Goal: Find specific page/section: Find specific page/section

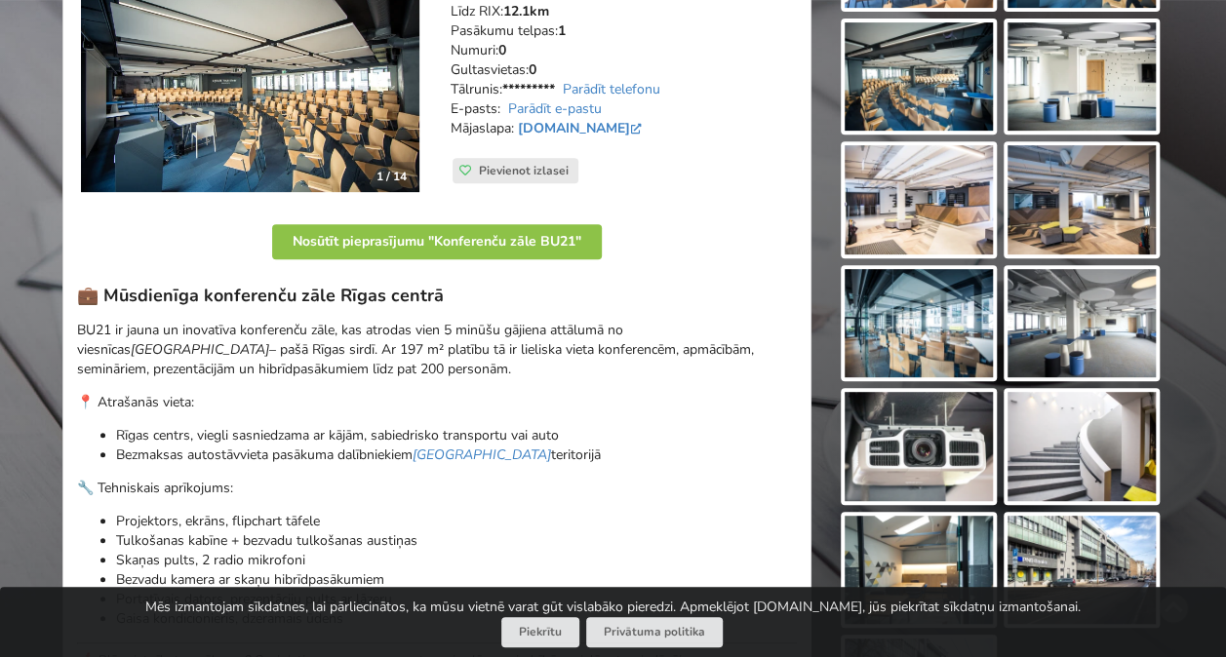
scroll to position [340, 0]
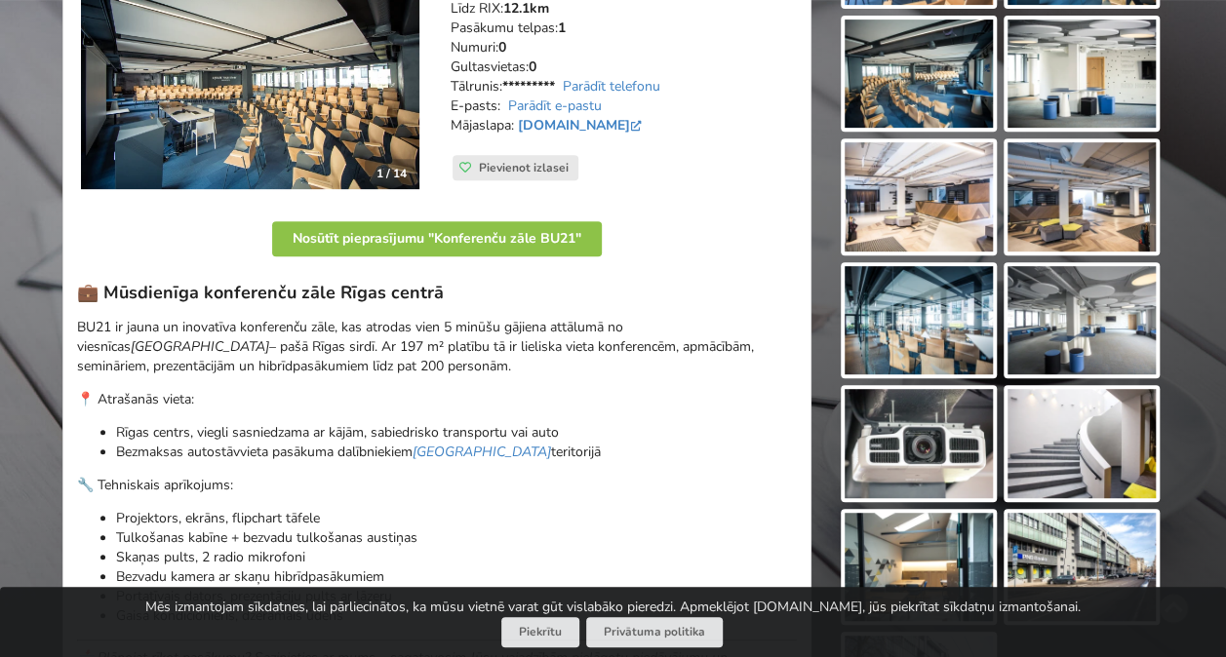
click at [916, 198] on img at bounding box center [918, 196] width 148 height 109
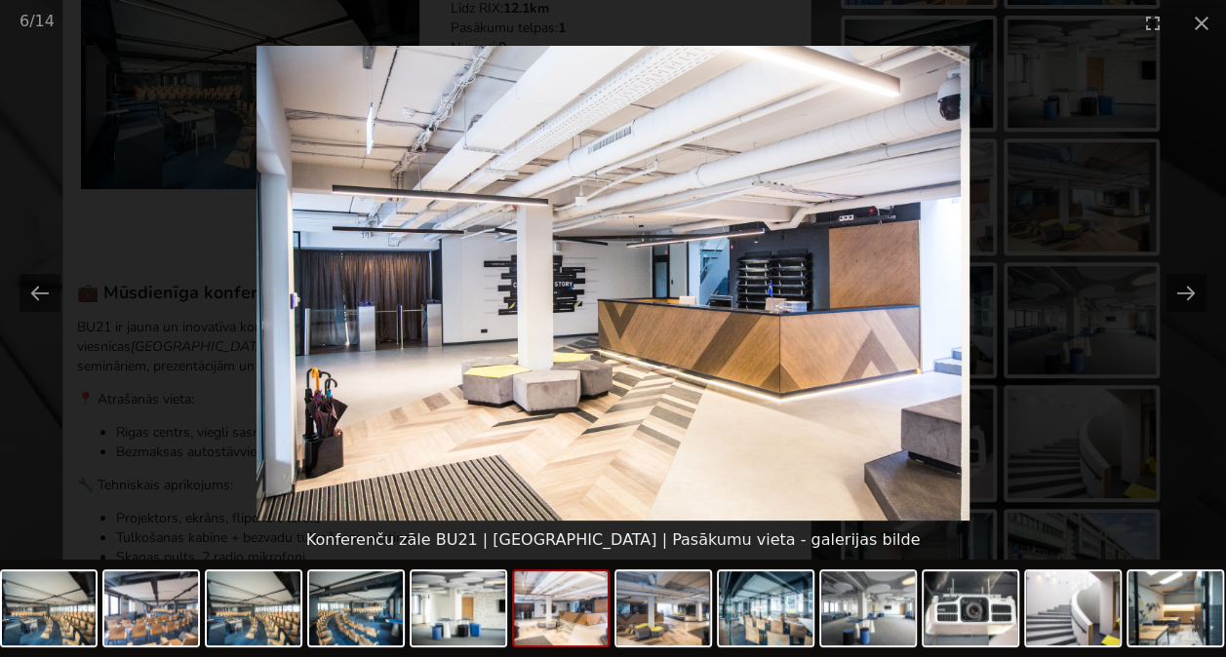
click at [980, 264] on picture at bounding box center [613, 283] width 1226 height 475
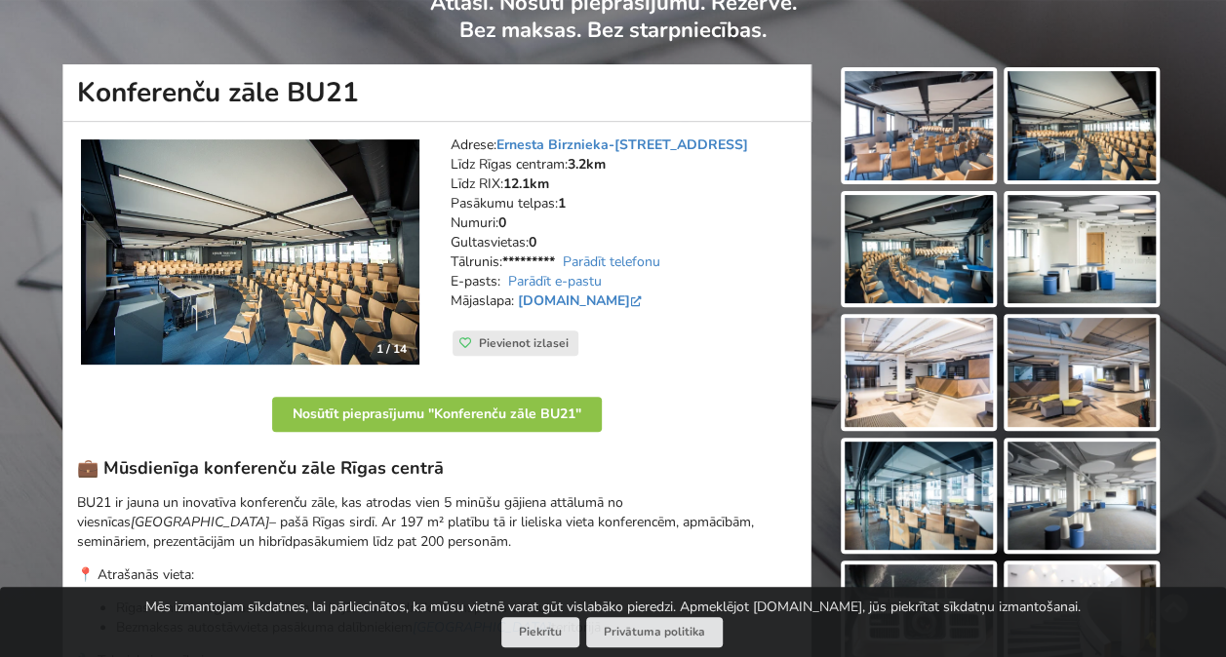
scroll to position [164, 0]
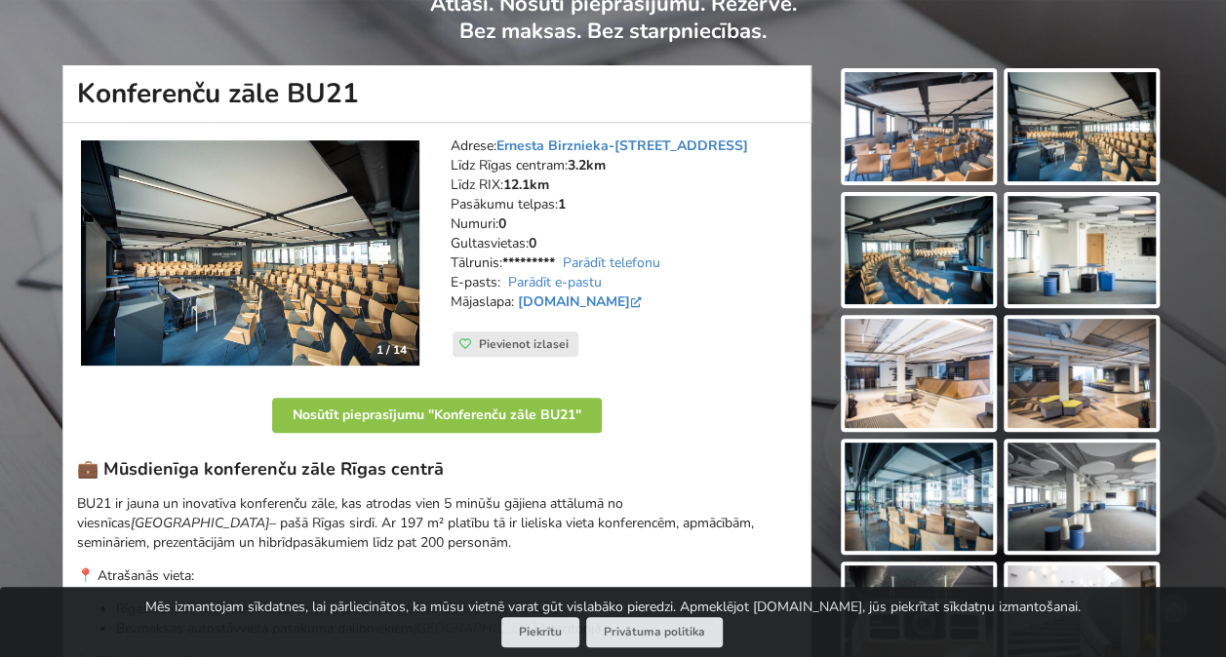
click at [936, 252] on img at bounding box center [918, 250] width 148 height 109
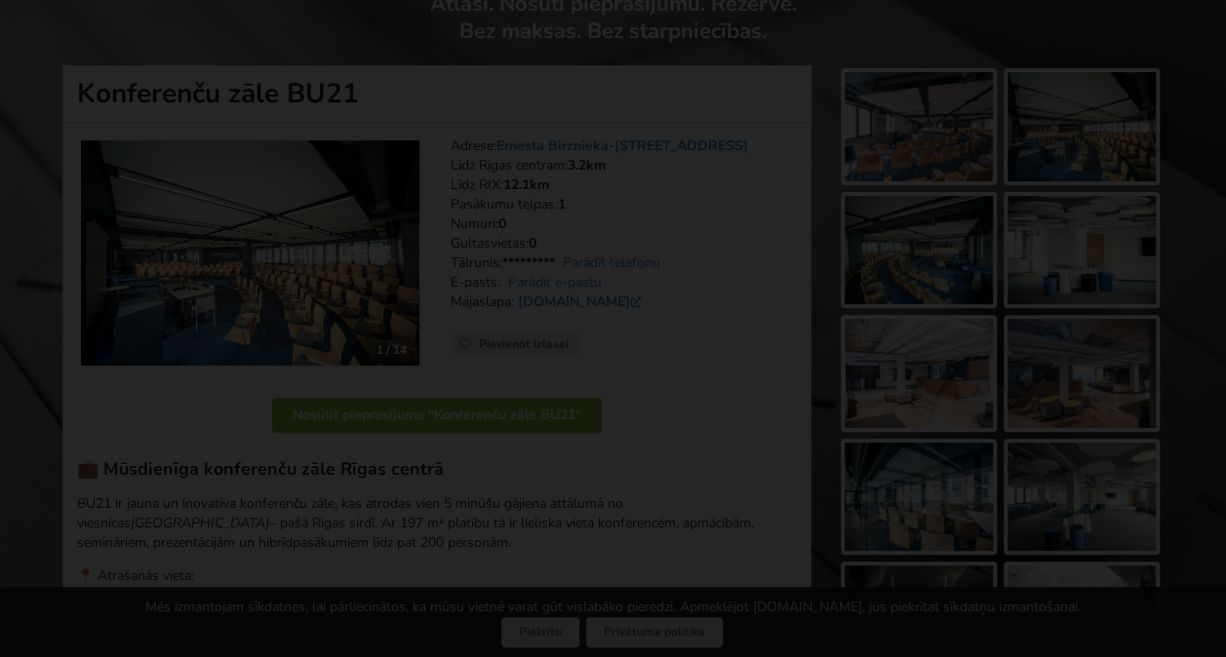
scroll to position [0, 0]
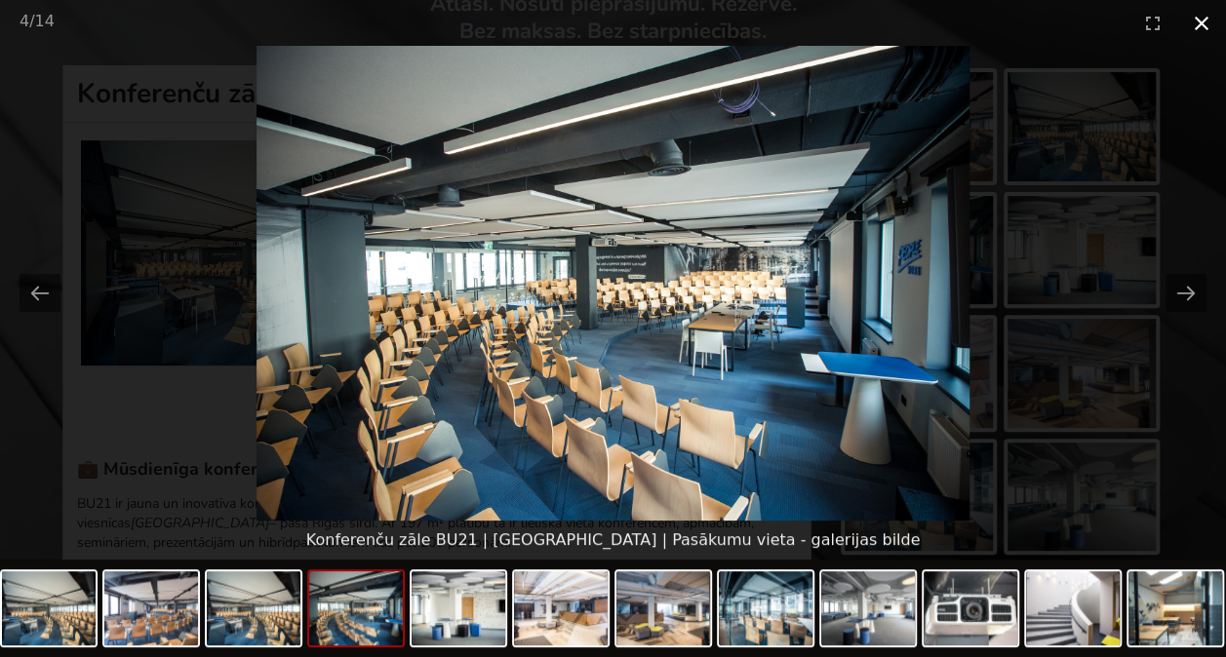
click at [1197, 33] on button "Close gallery" at bounding box center [1201, 23] width 49 height 46
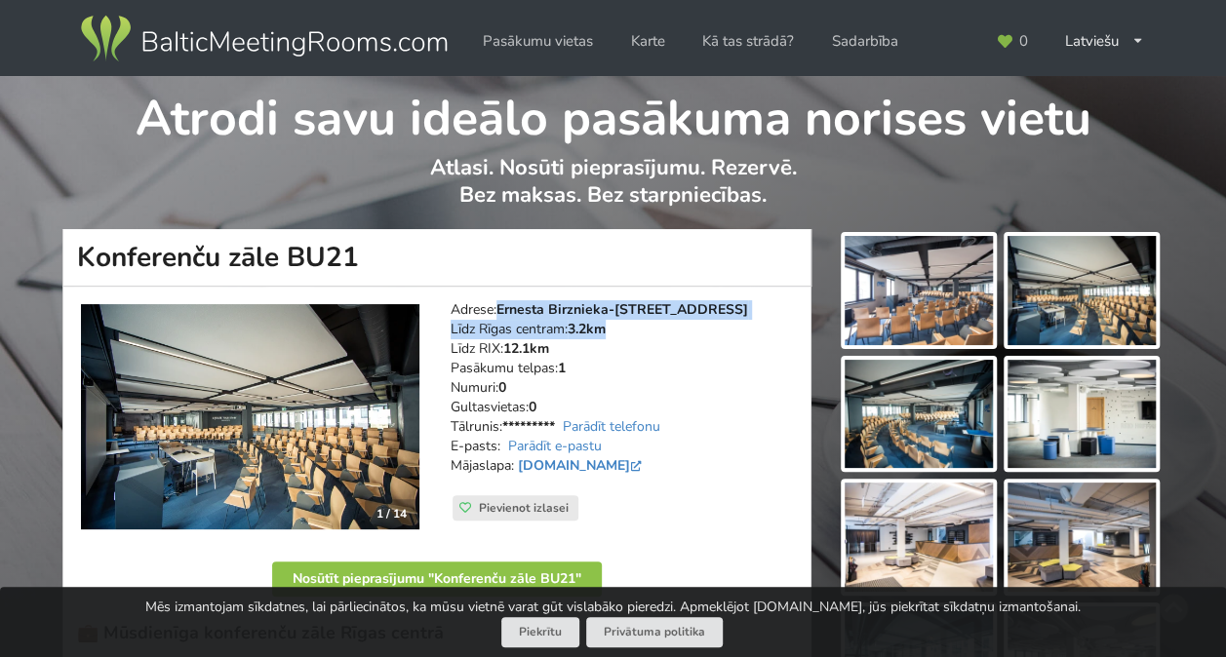
click at [733, 321] on address "Adrese: [PERSON_NAME] 21, Rīga Līdz Rīgas centram: 3.2km Līdz RIX: 12.1km [GEOG…" at bounding box center [623, 397] width 346 height 195
drag, startPoint x: 733, startPoint y: 321, endPoint x: 608, endPoint y: 389, distance: 142.2
click at [608, 389] on address "Adrese: [PERSON_NAME] 21, Rīga Līdz Rīgas centram: 3.2km Līdz RIX: 12.1km [GEOG…" at bounding box center [623, 397] width 346 height 195
drag, startPoint x: 390, startPoint y: 246, endPoint x: 292, endPoint y: 263, distance: 99.1
click at [292, 263] on h1 "Konferenču zāle BU21" at bounding box center [436, 258] width 749 height 58
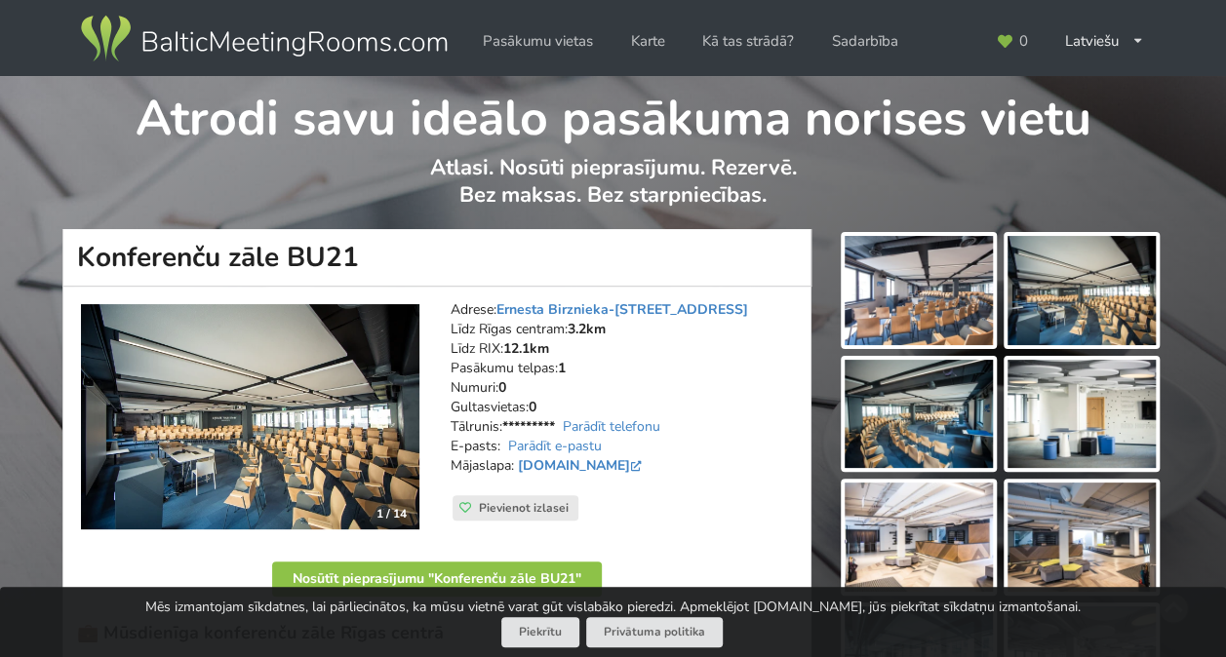
copy h1 "BU21"
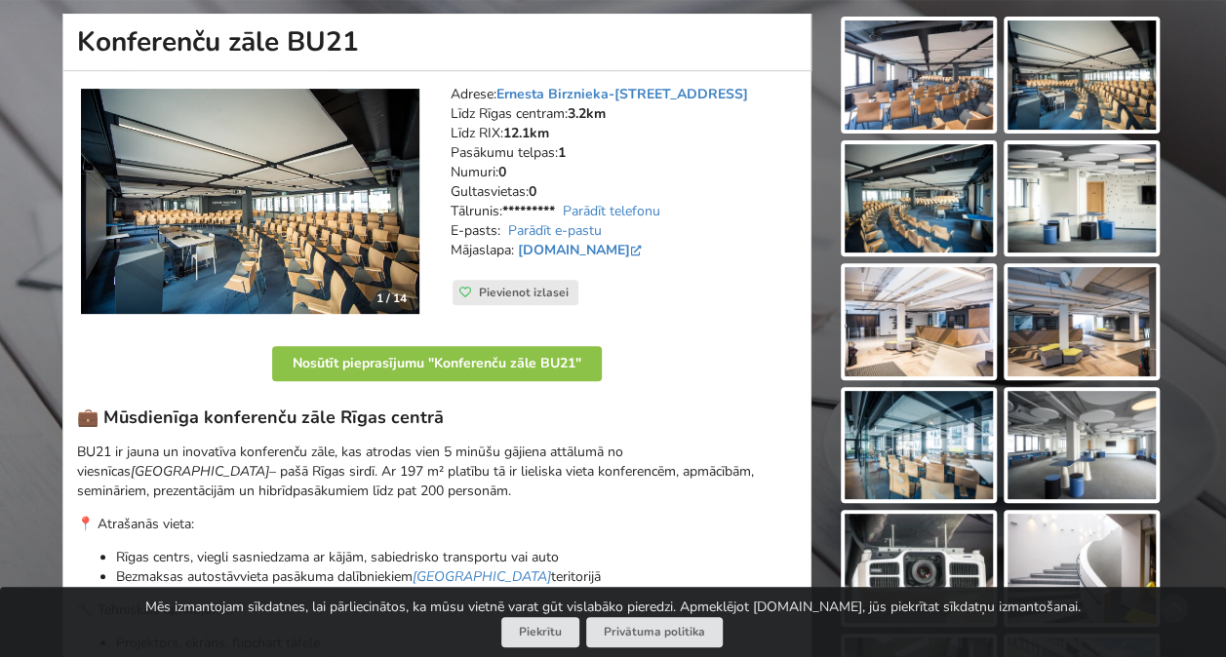
scroll to position [216, 0]
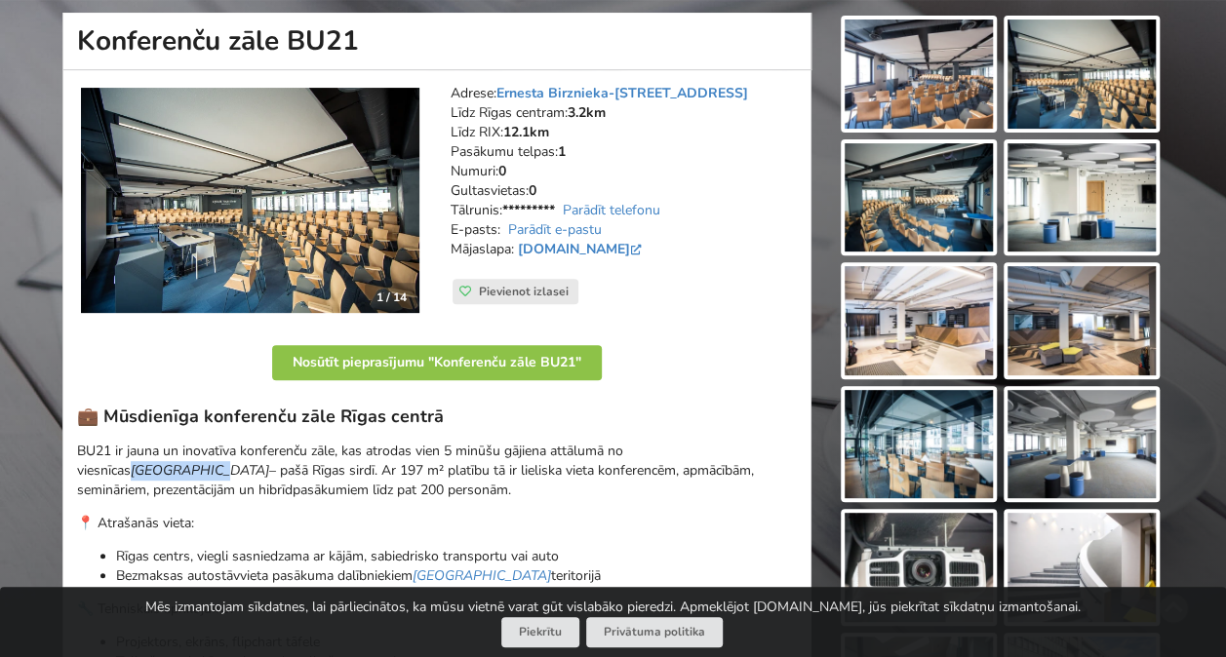
drag, startPoint x: 688, startPoint y: 448, endPoint x: 765, endPoint y: 449, distance: 77.0
click at [269, 461] on em "[GEOGRAPHIC_DATA]" at bounding box center [200, 470] width 138 height 19
copy em "Mercure Riga"
